Goal: Task Accomplishment & Management: Complete application form

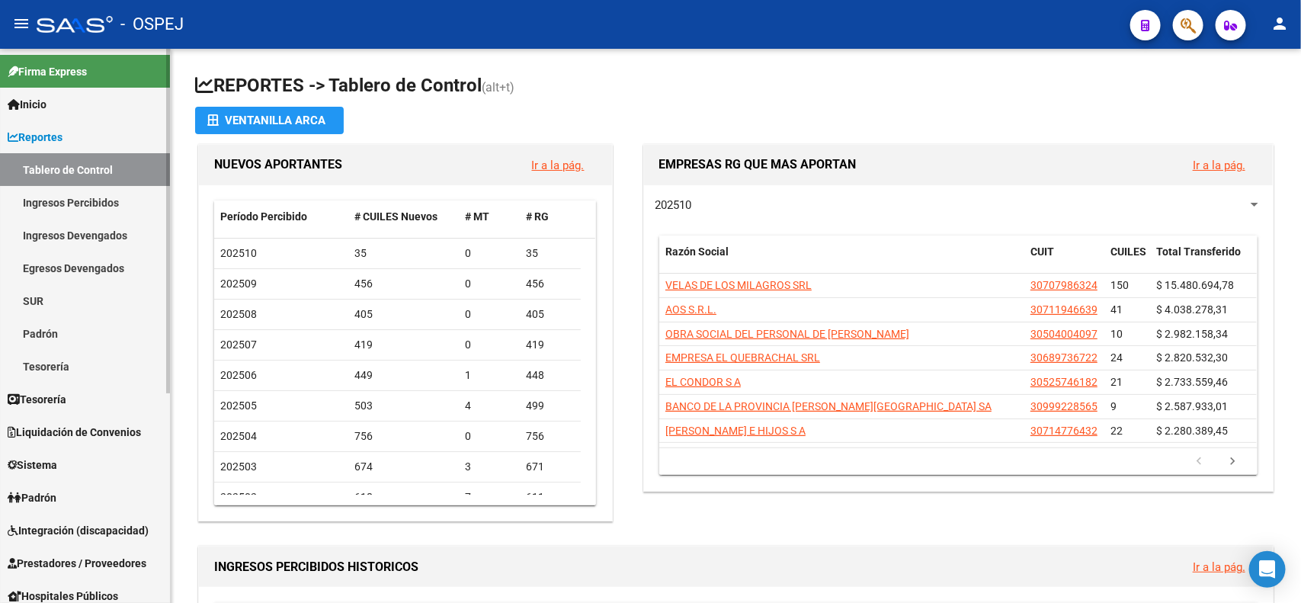
scroll to position [336, 0]
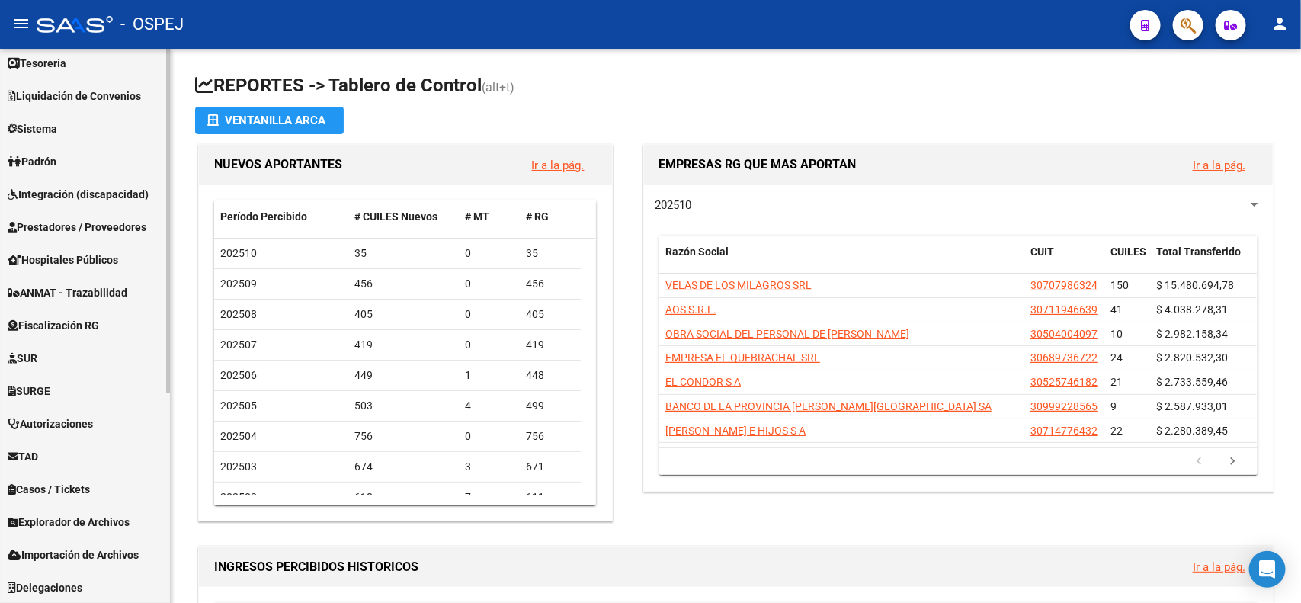
click at [80, 521] on span "Explorador de Archivos" at bounding box center [69, 522] width 122 height 17
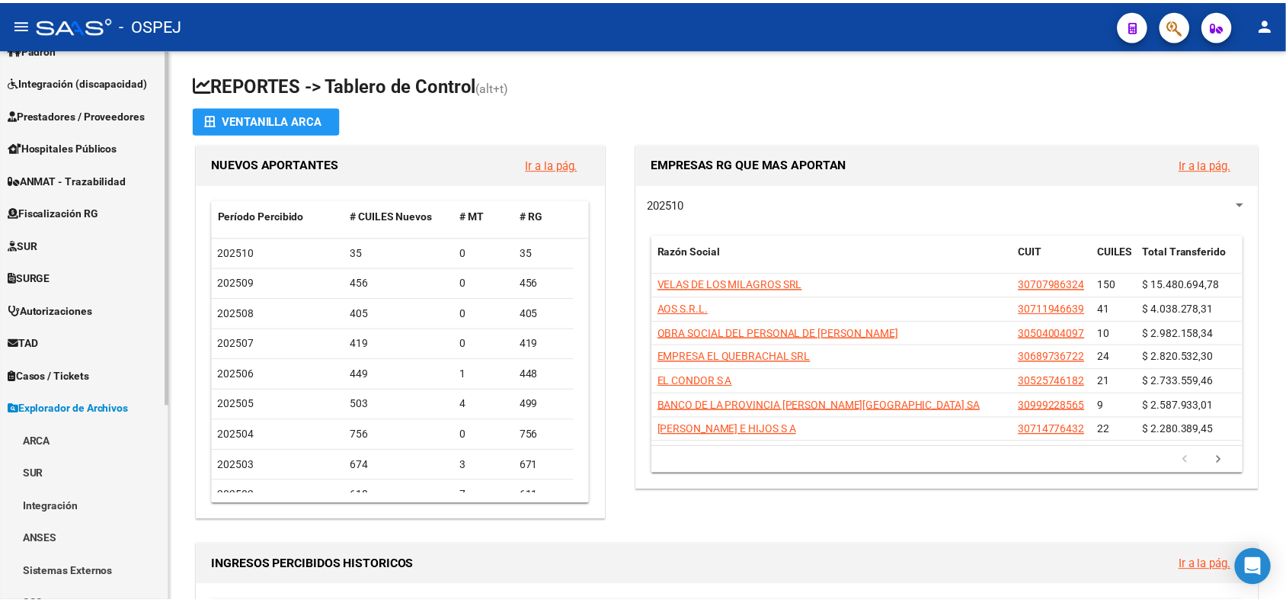
scroll to position [113, 0]
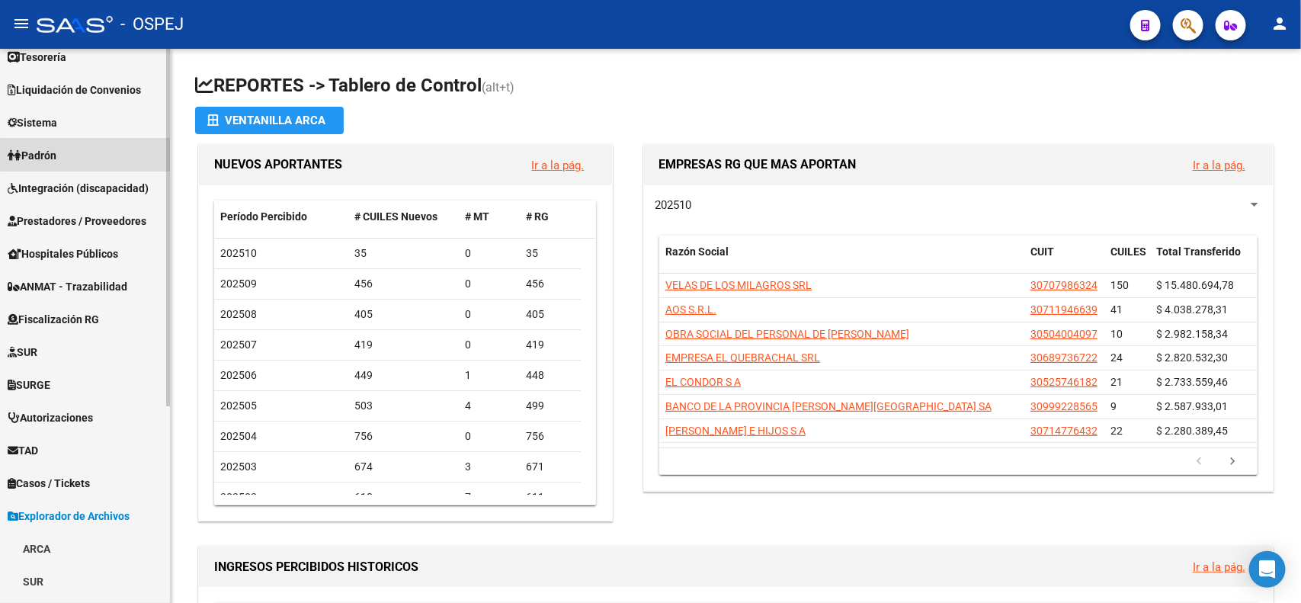
click at [101, 154] on link "Padrón" at bounding box center [85, 155] width 170 height 33
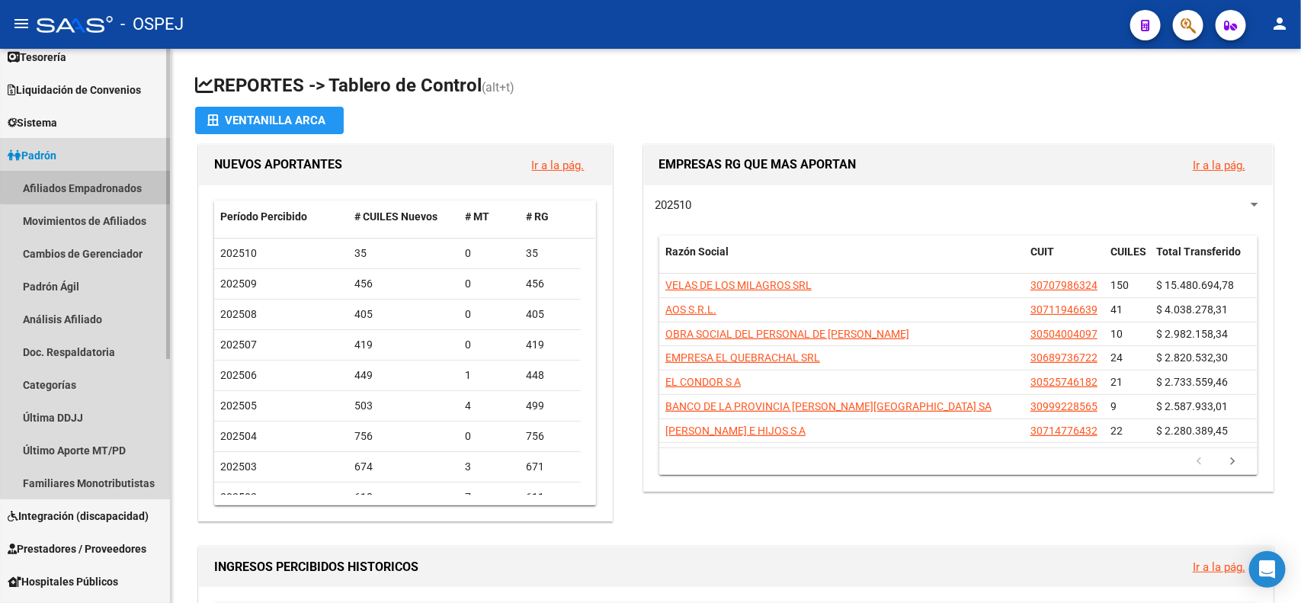
click at [112, 183] on link "Afiliados Empadronados" at bounding box center [85, 187] width 170 height 33
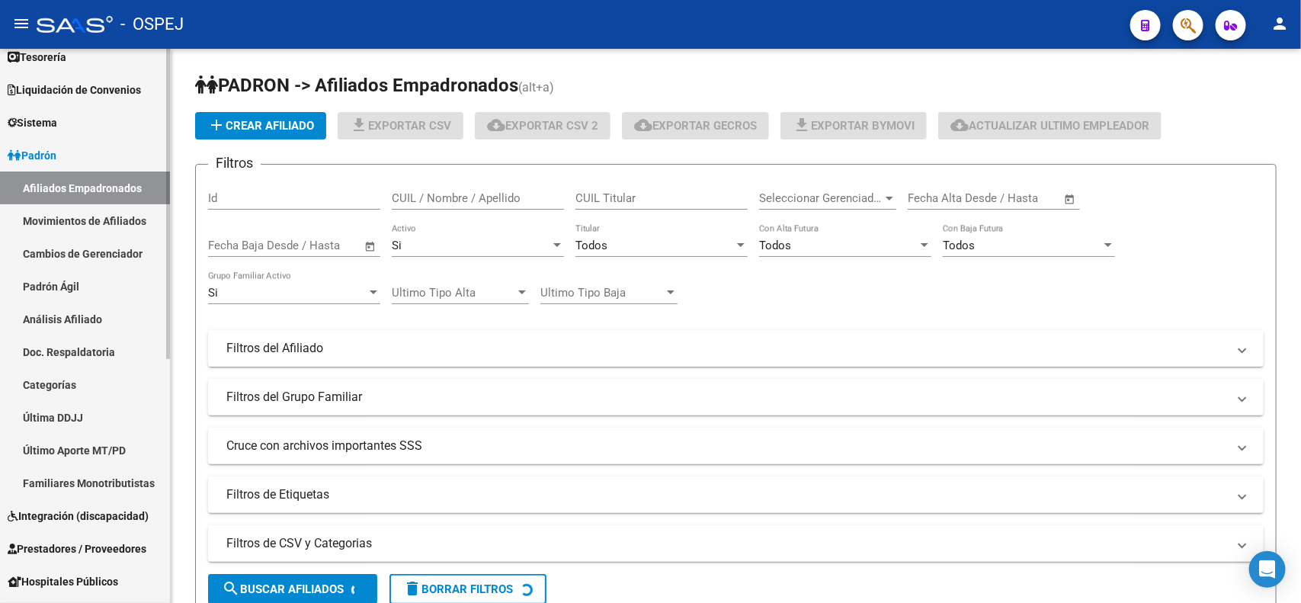
click at [136, 222] on link "Movimientos de Afiliados" at bounding box center [85, 220] width 170 height 33
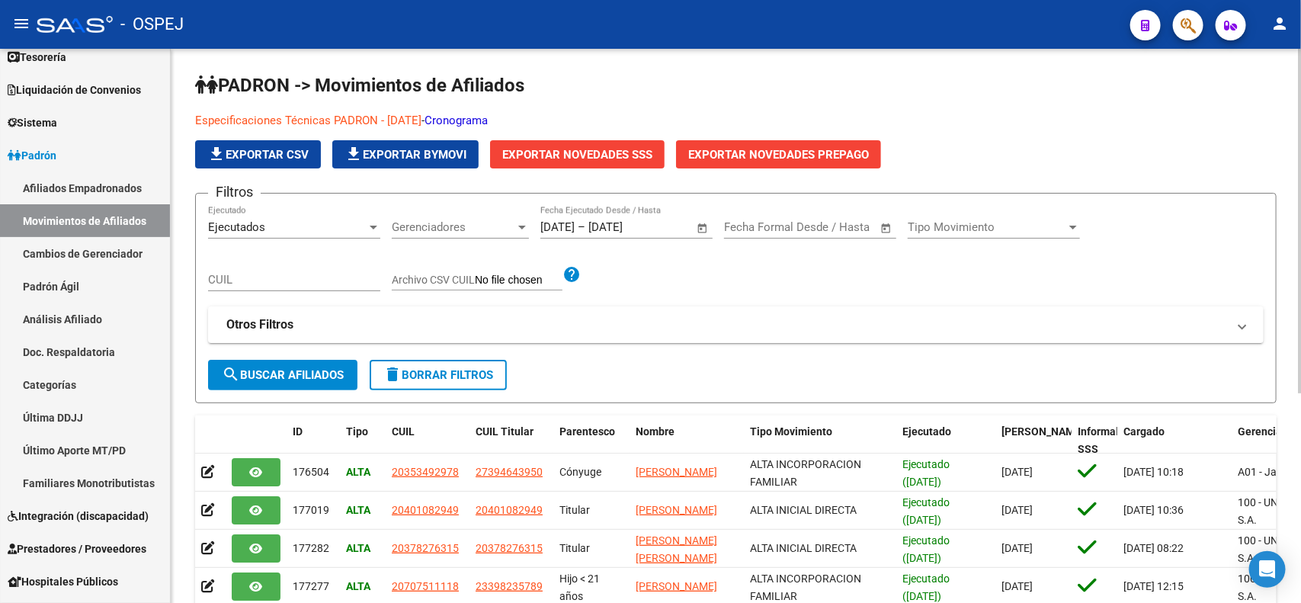
click at [472, 114] on link "Cronograma" at bounding box center [455, 121] width 63 height 14
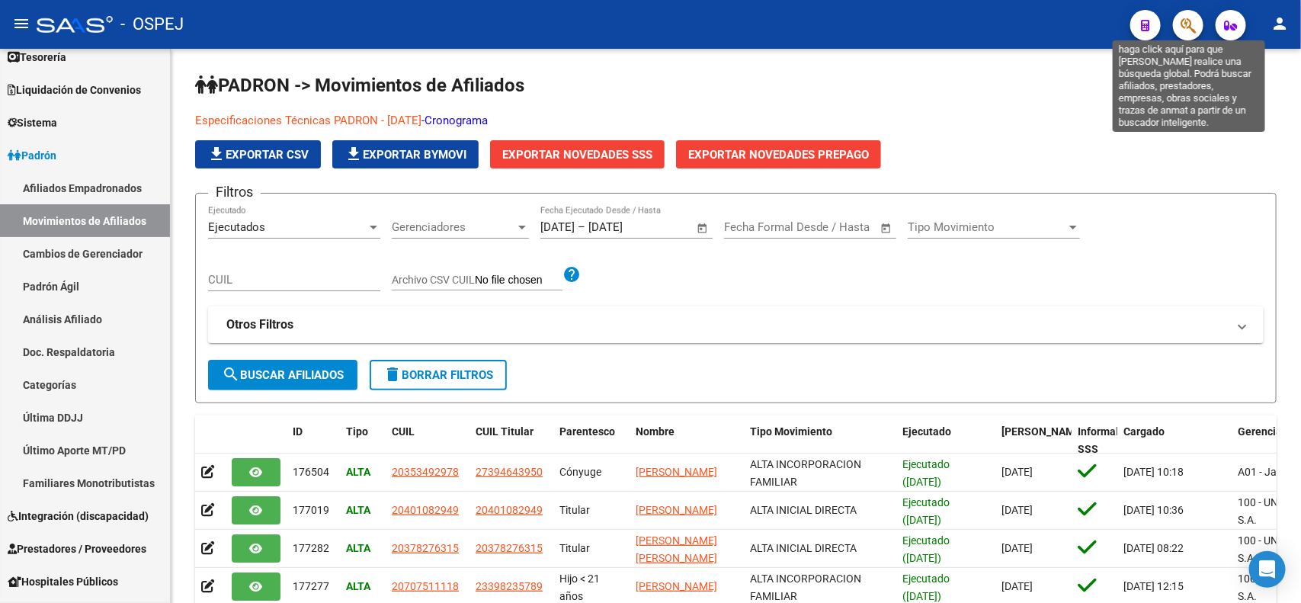
click at [1189, 21] on icon "button" at bounding box center [1187, 26] width 15 height 18
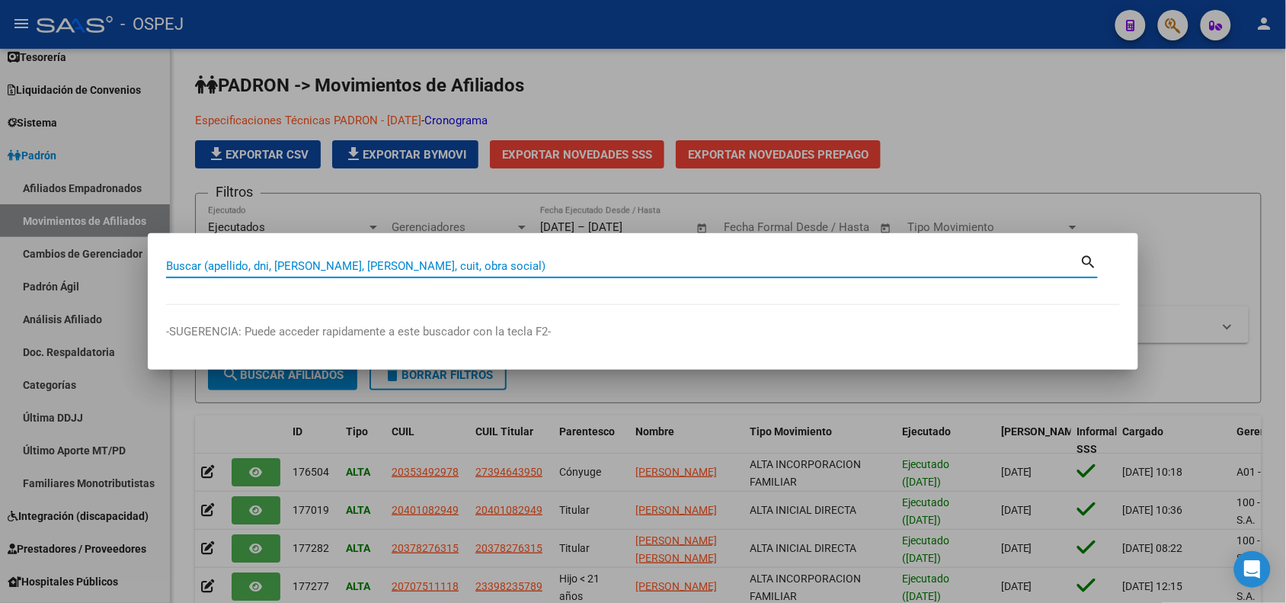
paste input "20569788081"
type input "20569788081"
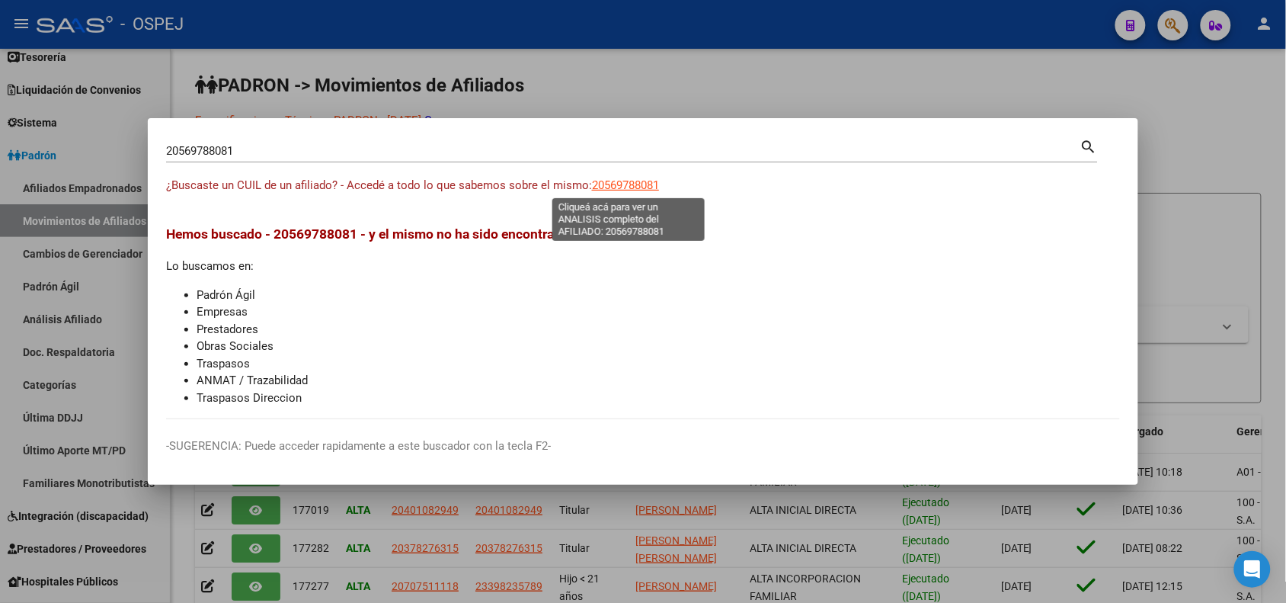
click at [645, 185] on span "20569788081" at bounding box center [625, 185] width 67 height 14
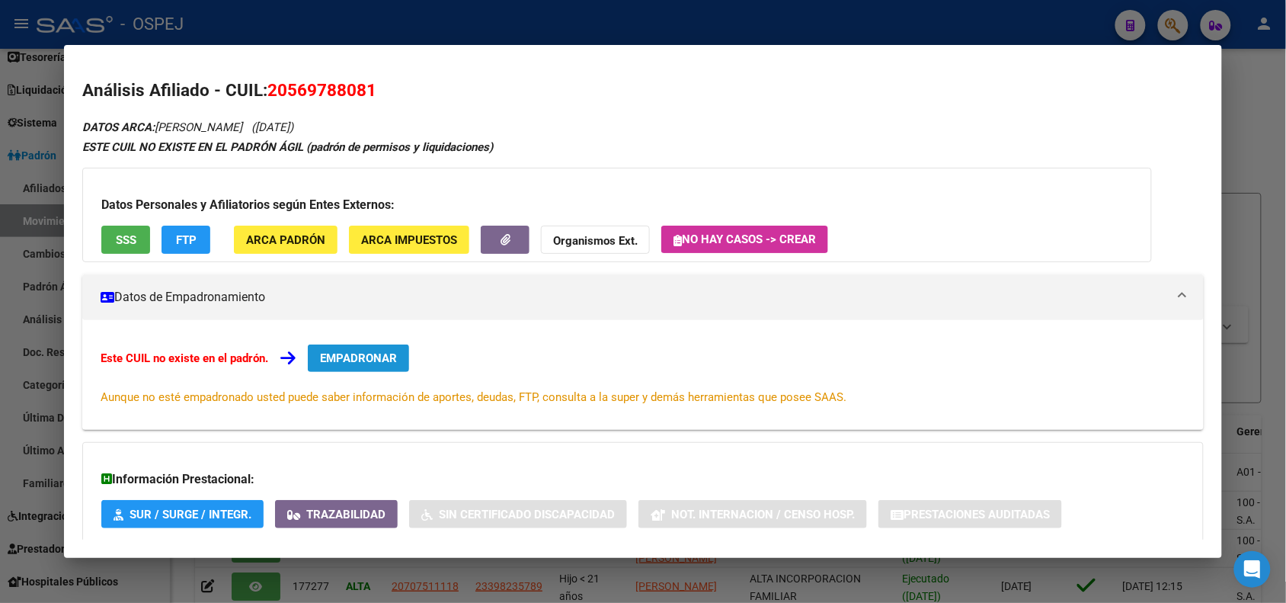
click at [378, 351] on span "EMPADRONAR" at bounding box center [358, 358] width 77 height 14
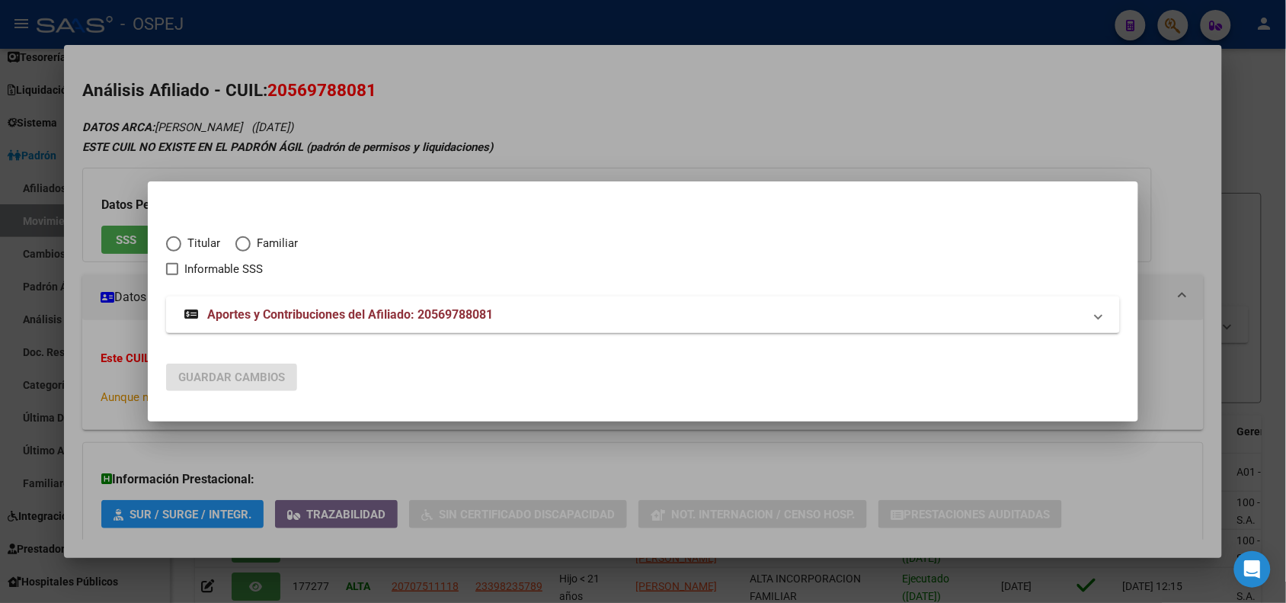
click at [245, 236] on span "Elija una opción" at bounding box center [242, 243] width 15 height 15
click at [245, 236] on input "Familiar" at bounding box center [242, 243] width 15 height 15
radio input "true"
checkbox input "true"
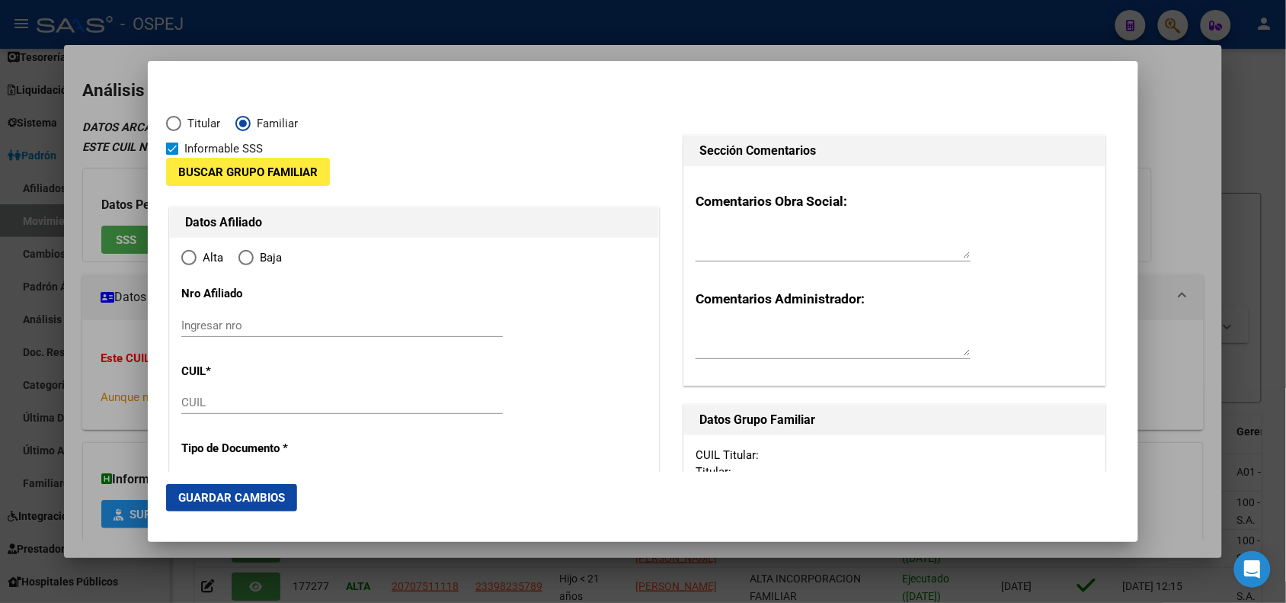
type input "20-56978808-1"
click at [267, 162] on button "Buscar Grupo Familiar" at bounding box center [248, 172] width 164 height 28
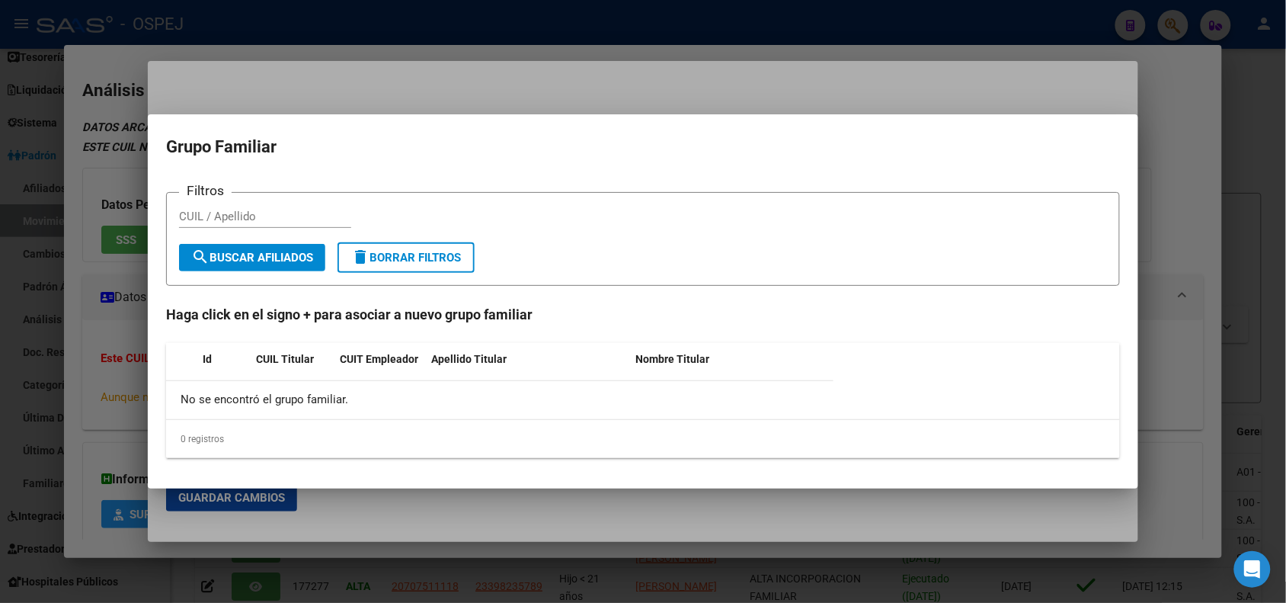
radio input "true"
type input "56978808"
type input "TOREZANI"
type input "[PERSON_NAME]"
type input "[DATE]"
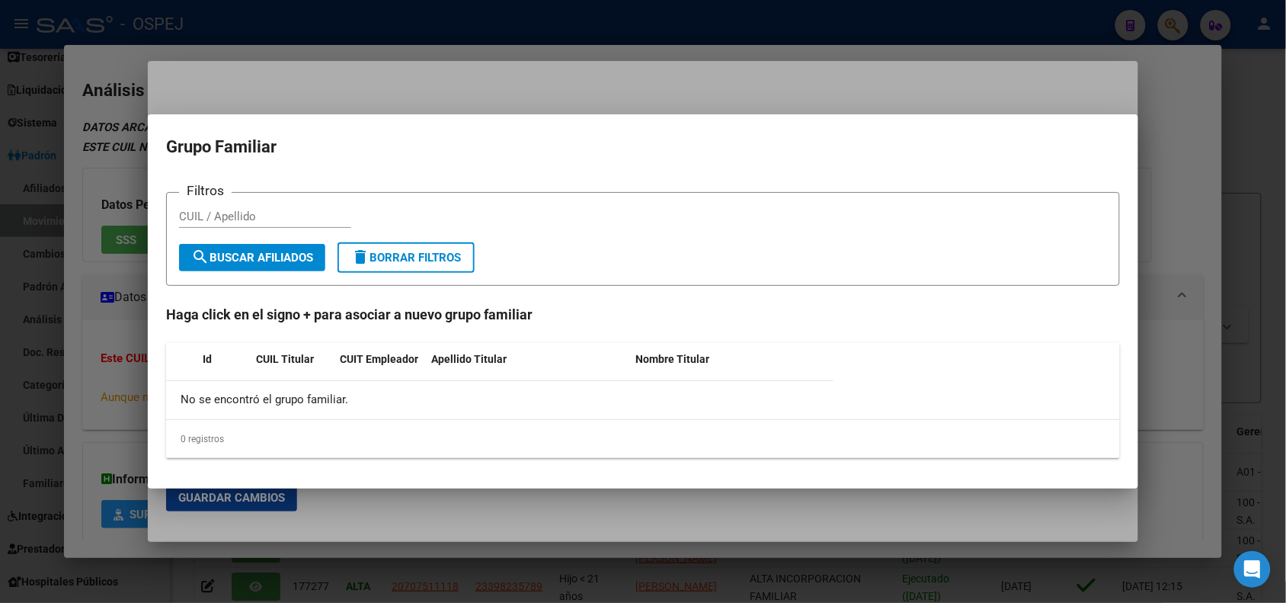
type input "CORDOBA"
type input "5000"
type input "VALCHETA"
type input "2266"
type input "CORDOBA"
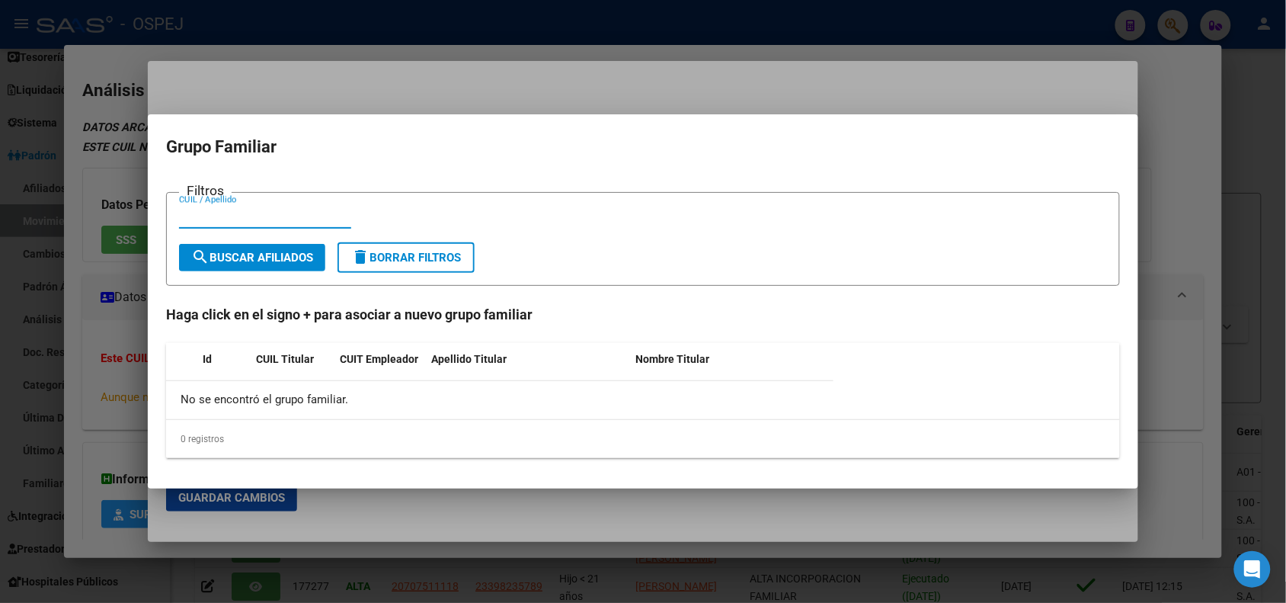
paste input "27380002693"
type input "27380002693"
click at [275, 251] on span "search Buscar Afiliados" at bounding box center [252, 258] width 122 height 14
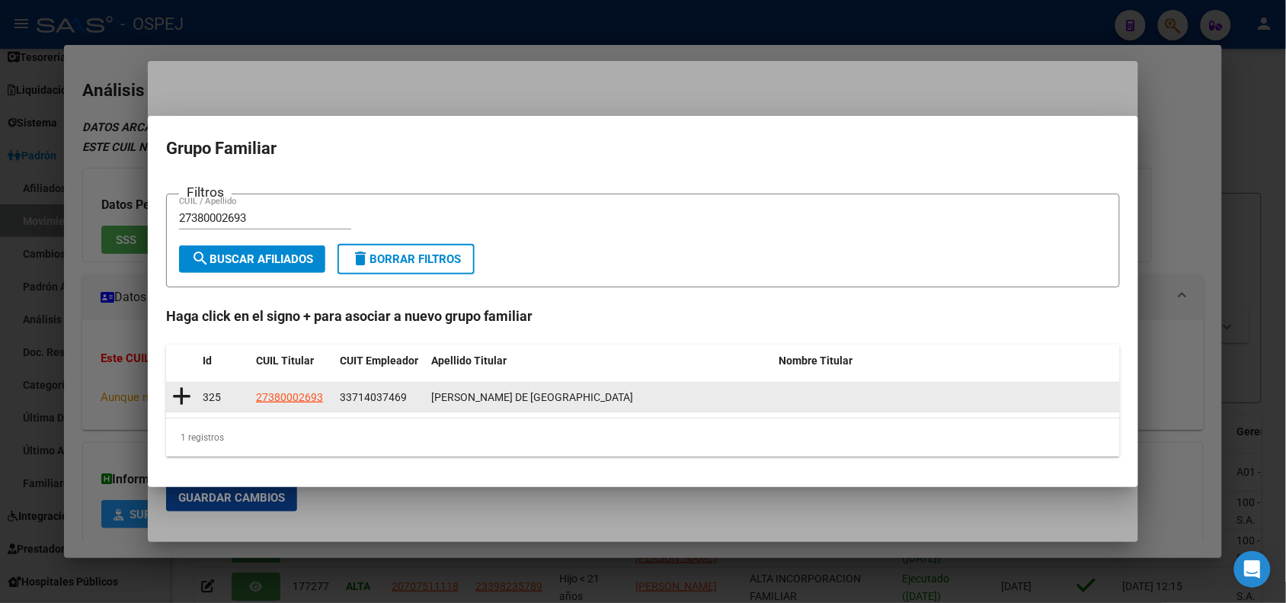
click at [183, 397] on icon at bounding box center [181, 396] width 19 height 21
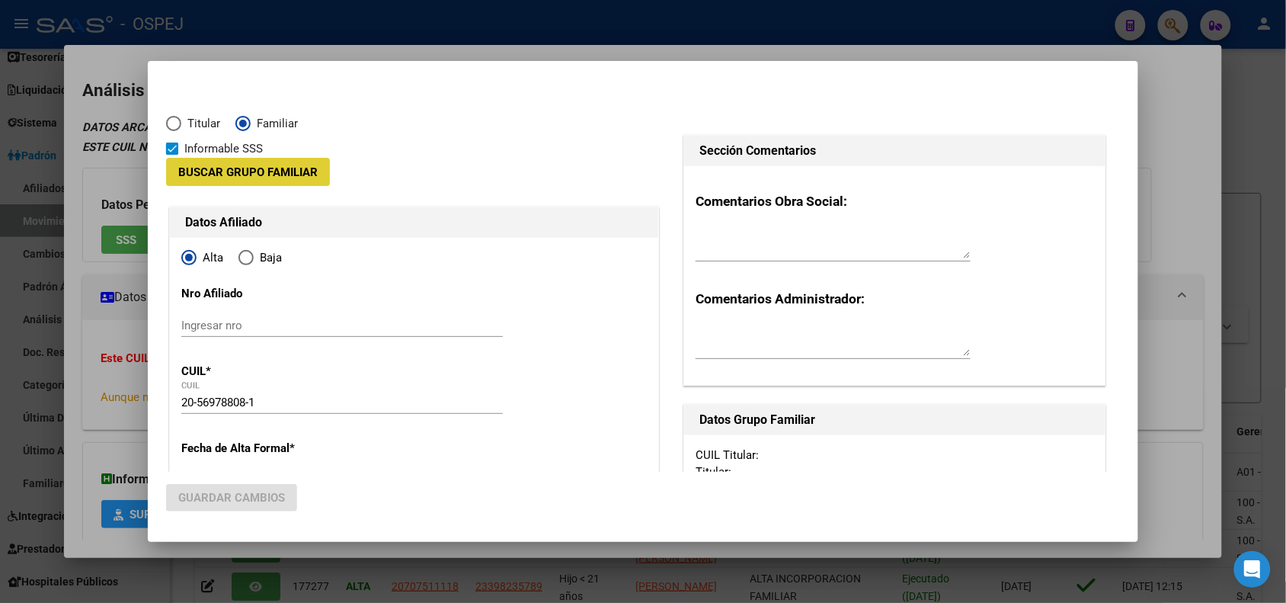
type input "33-71403746-9"
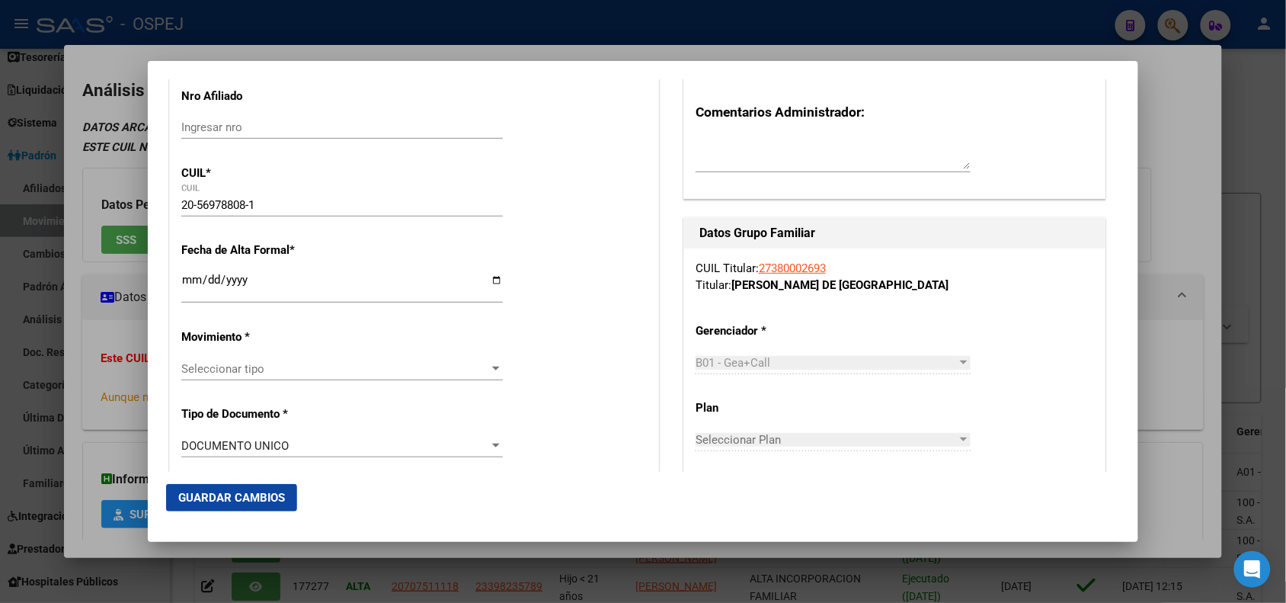
scroll to position [191, 0]
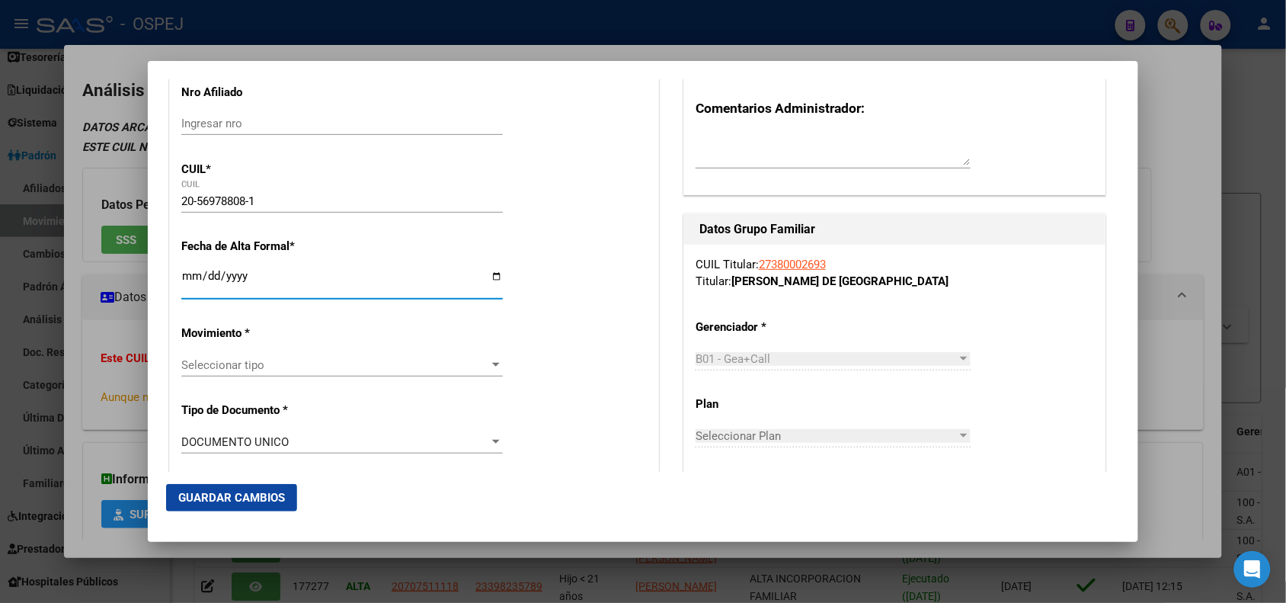
click at [184, 270] on input "Ingresar fecha" at bounding box center [342, 282] width 322 height 24
click at [181, 270] on input "[DATE]" at bounding box center [342, 282] width 322 height 24
click at [185, 273] on input "[DATE]" at bounding box center [342, 282] width 322 height 24
type input "[DATE]"
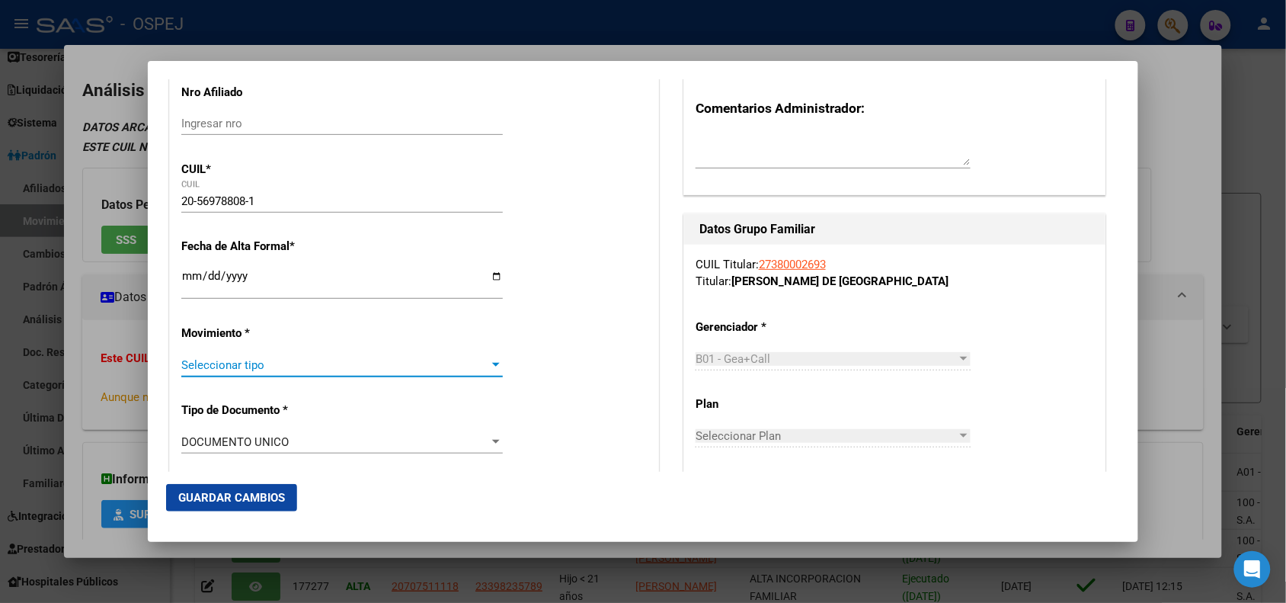
click at [263, 370] on span "Seleccionar tipo" at bounding box center [335, 365] width 308 height 14
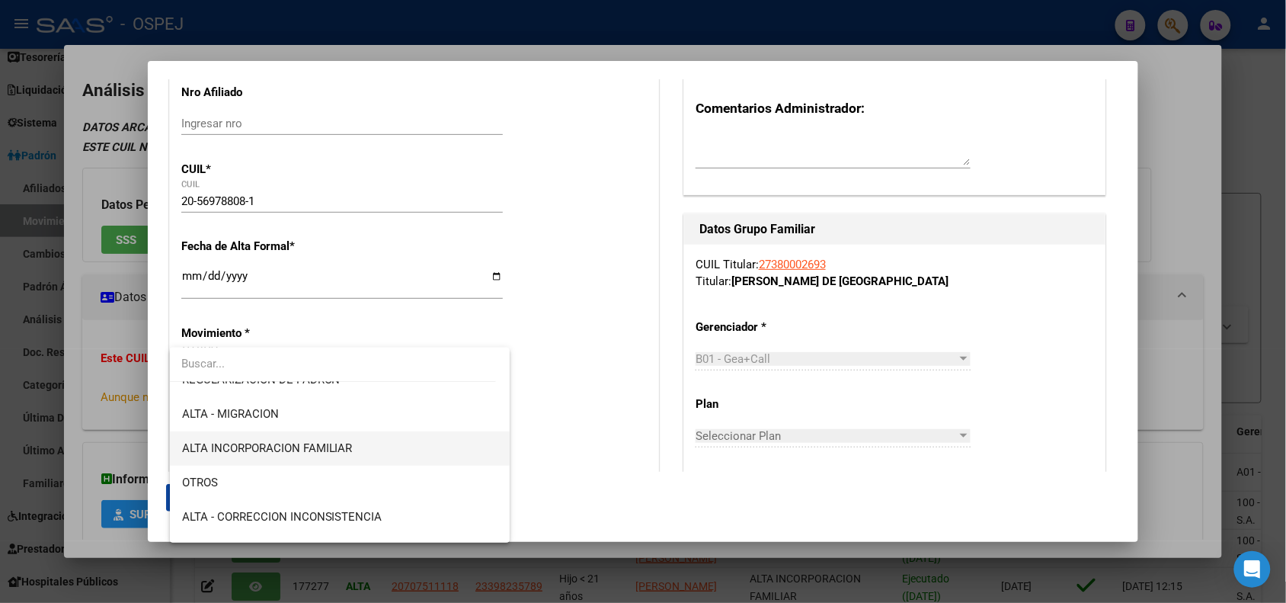
click at [340, 455] on span "ALTA INCORPORACION FAMILIAR" at bounding box center [340, 448] width 316 height 34
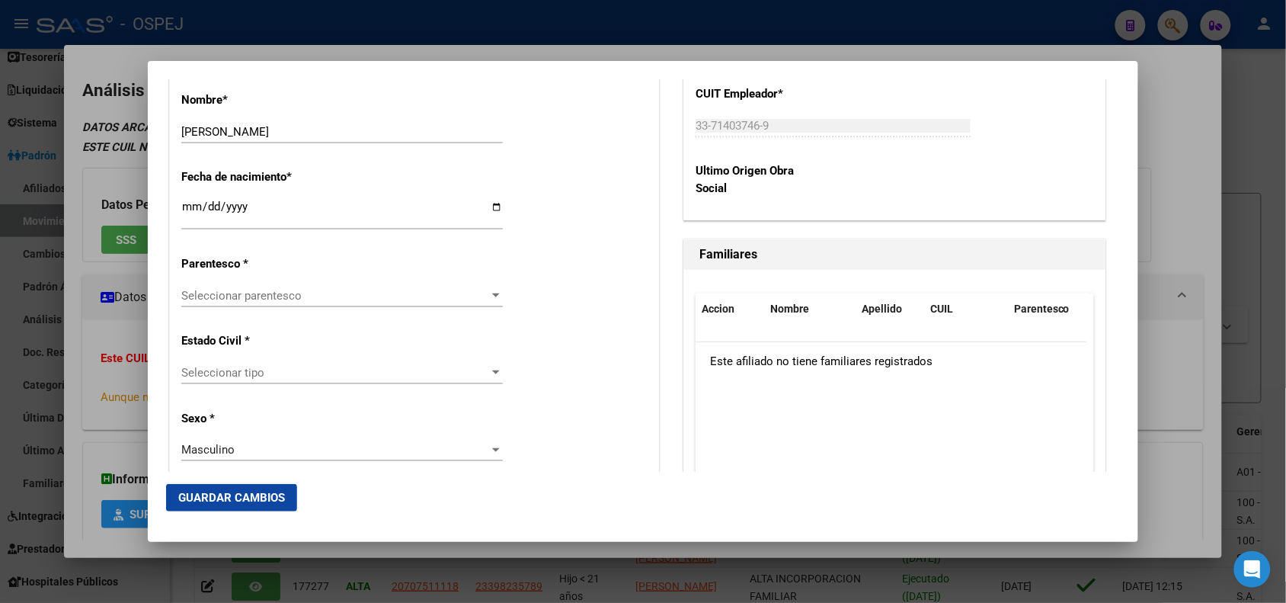
scroll to position [857, 0]
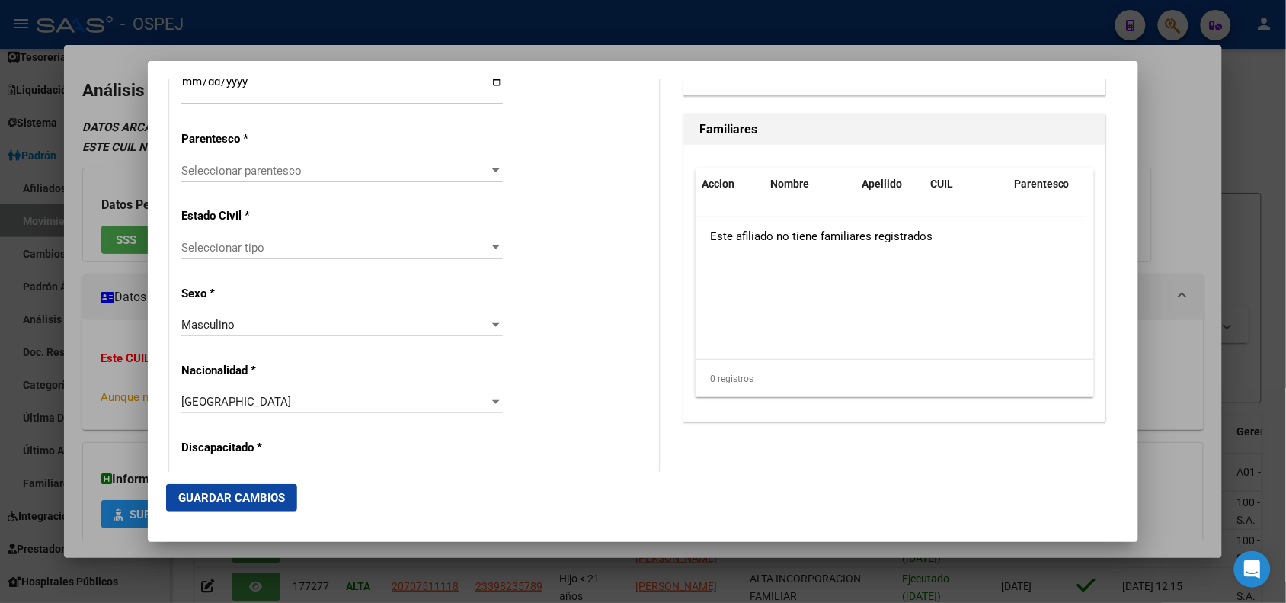
click at [319, 176] on span "Seleccionar parentesco" at bounding box center [335, 171] width 308 height 14
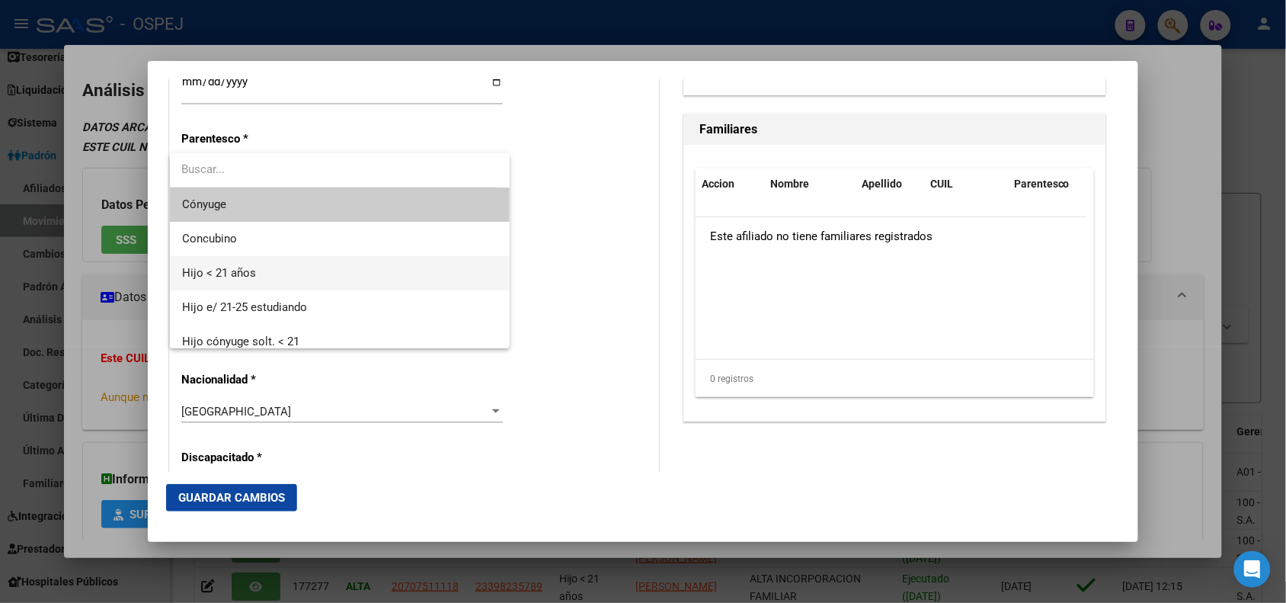
click at [296, 283] on span "Hijo < 21 años" at bounding box center [340, 273] width 316 height 34
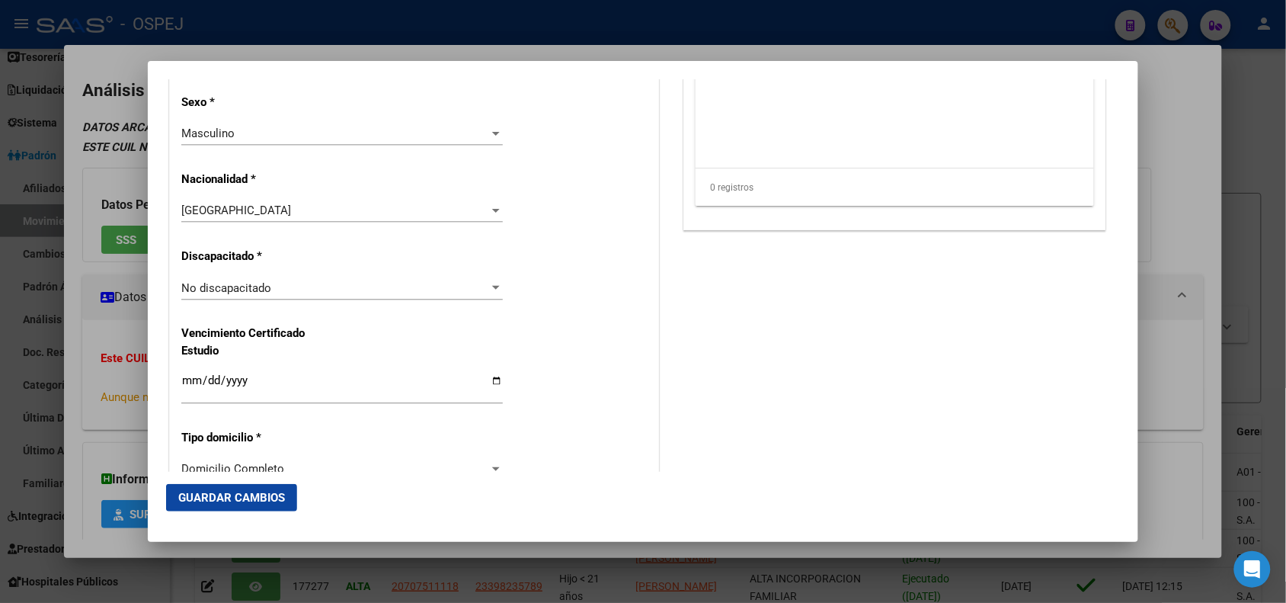
scroll to position [1056, 0]
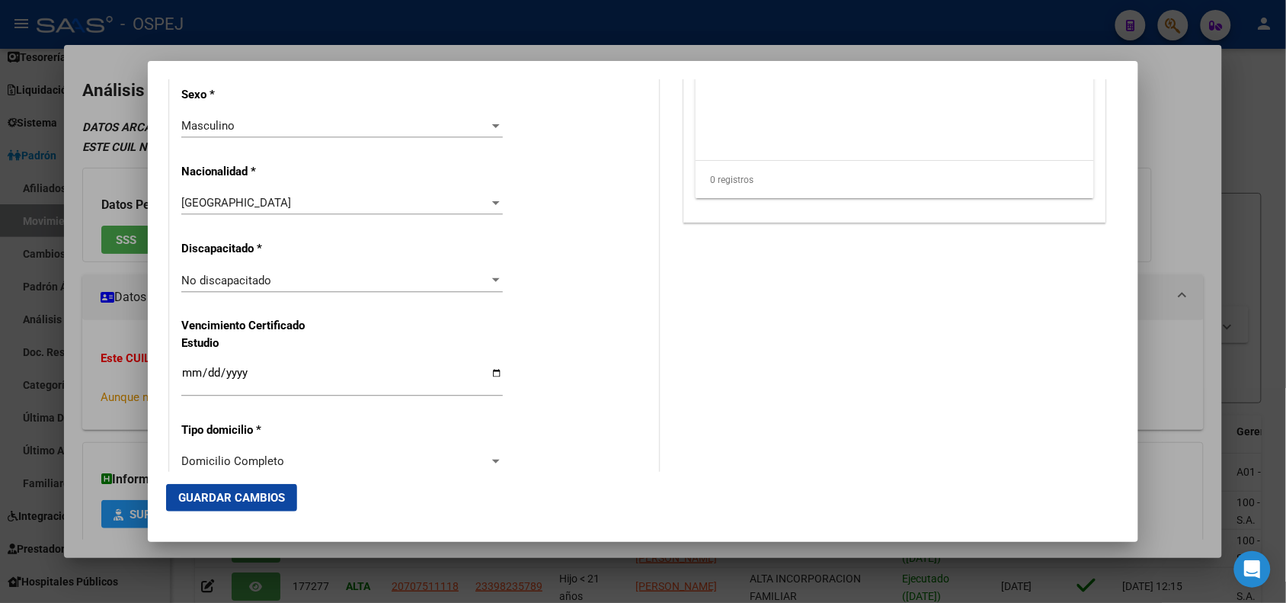
click at [325, 271] on div "No discapacitado Seleccionar tipo" at bounding box center [342, 280] width 322 height 23
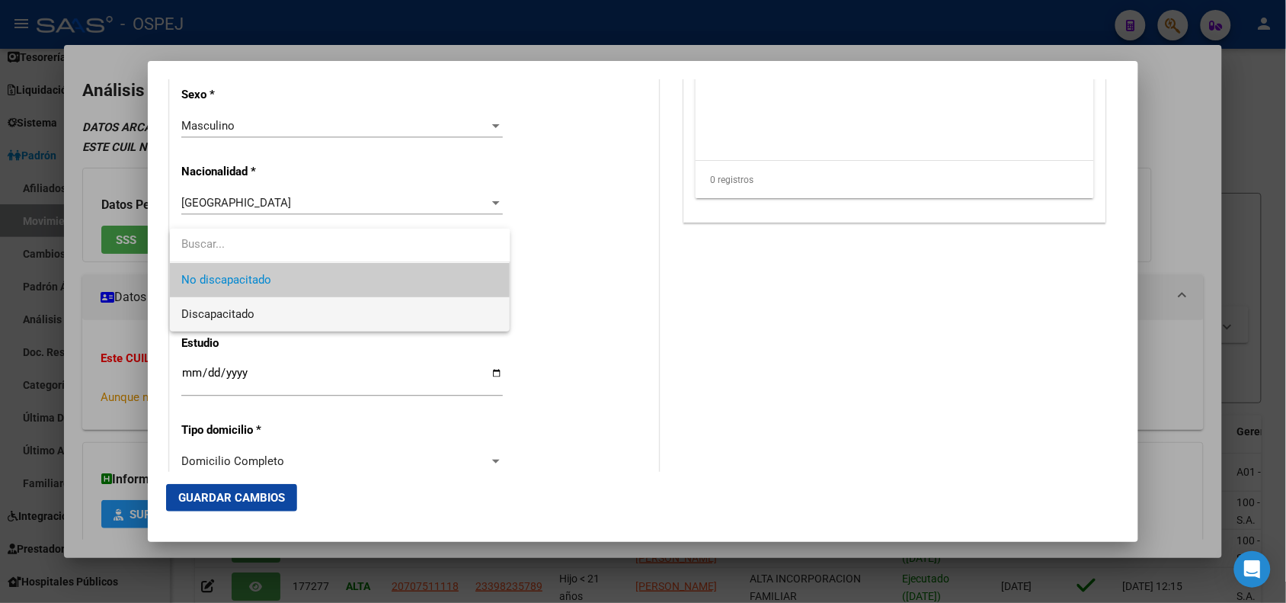
click at [330, 314] on span "Discapacitado" at bounding box center [340, 314] width 316 height 34
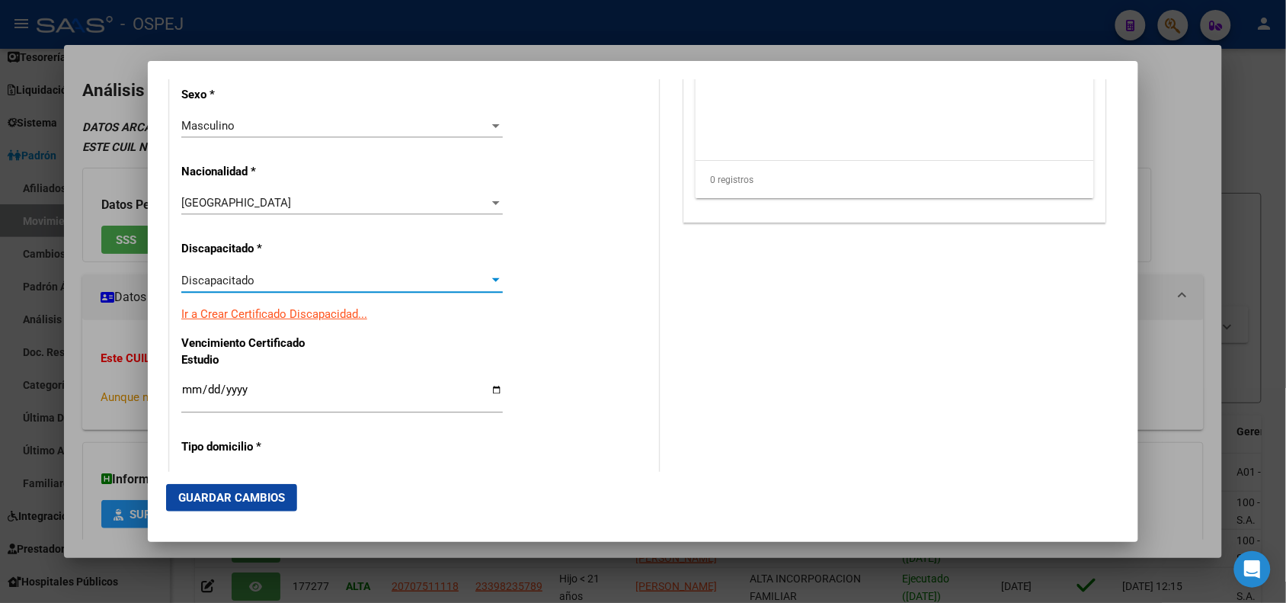
click at [257, 492] on span "Guardar Cambios" at bounding box center [231, 498] width 107 height 14
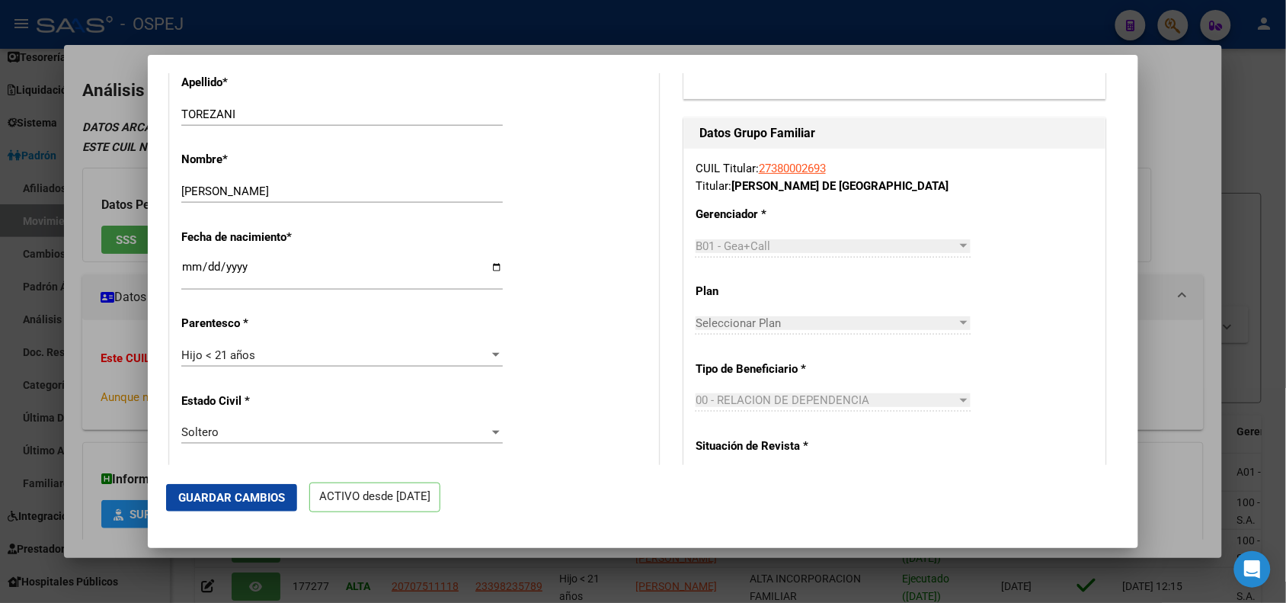
scroll to position [572, 0]
